Goal: Information Seeking & Learning: Understand process/instructions

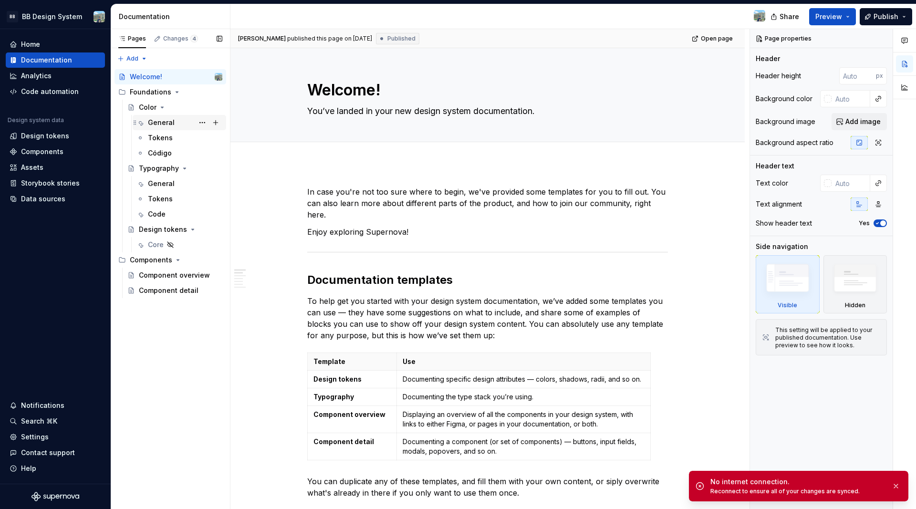
click at [168, 129] on div "General" at bounding box center [185, 122] width 74 height 13
click at [167, 124] on div "General" at bounding box center [161, 123] width 27 height 10
click at [165, 140] on div "Tokens" at bounding box center [160, 138] width 25 height 10
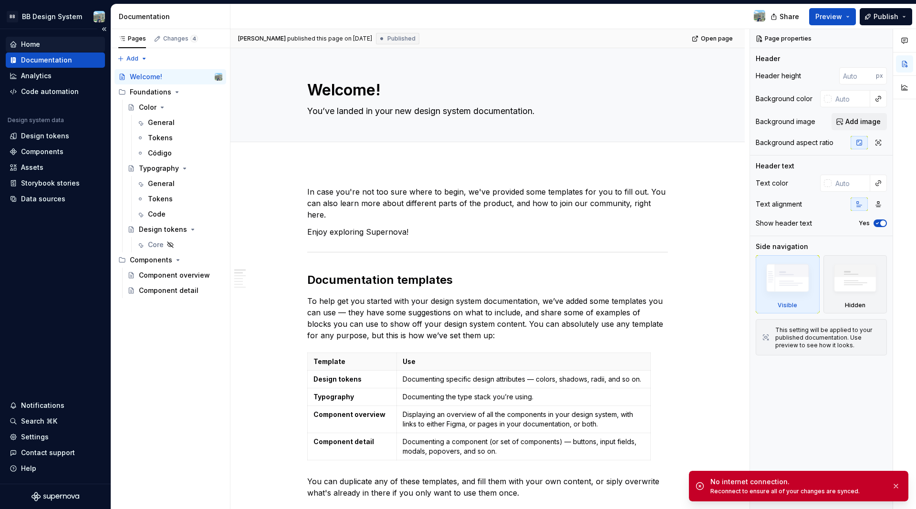
type textarea "*"
click at [41, 45] on div "Home" at bounding box center [56, 45] width 92 height 10
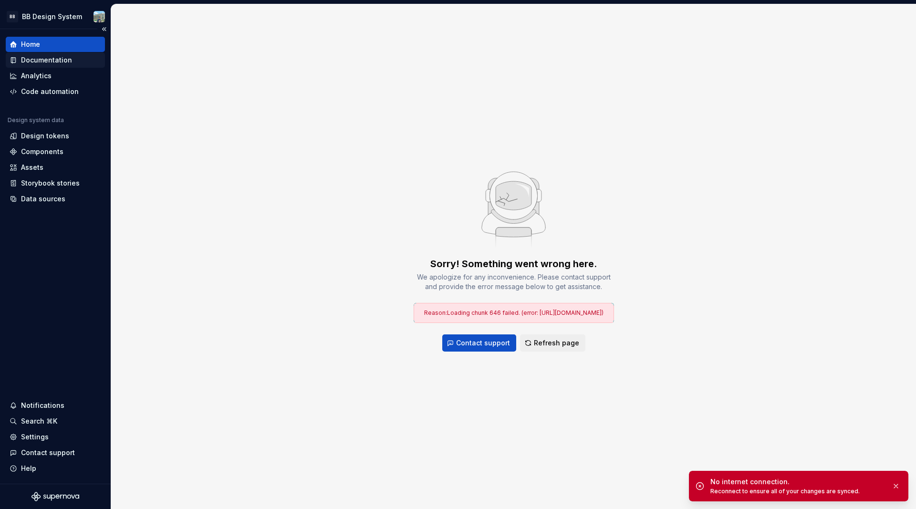
click at [24, 60] on div "Documentation" at bounding box center [46, 60] width 51 height 10
